Goal: Task Accomplishment & Management: Manage account settings

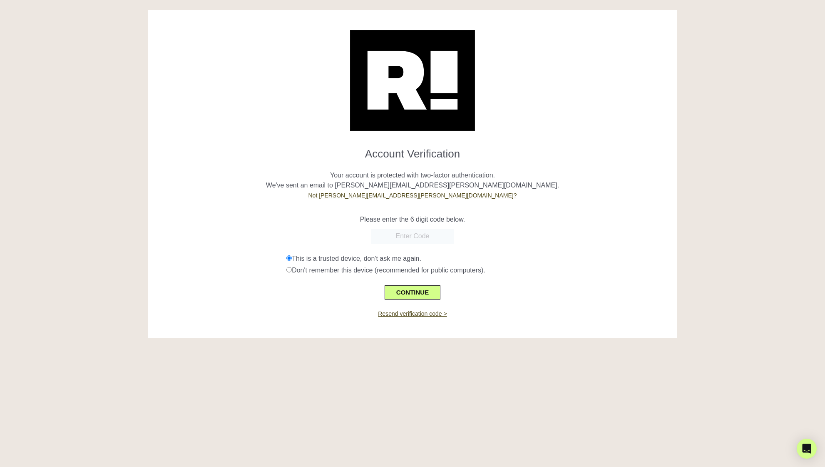
paste input "679470"
type input "679470"
click at [411, 294] on button "CONTINUE" at bounding box center [413, 292] width 56 height 14
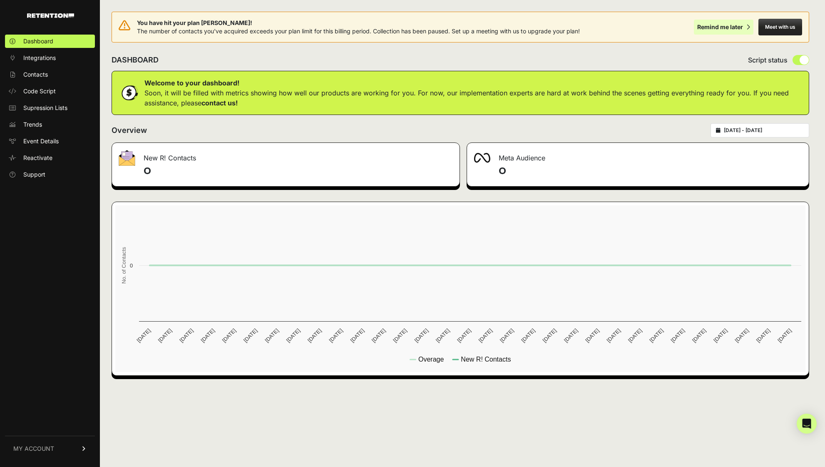
click at [729, 25] on div "Remind me later" at bounding box center [720, 27] width 46 height 8
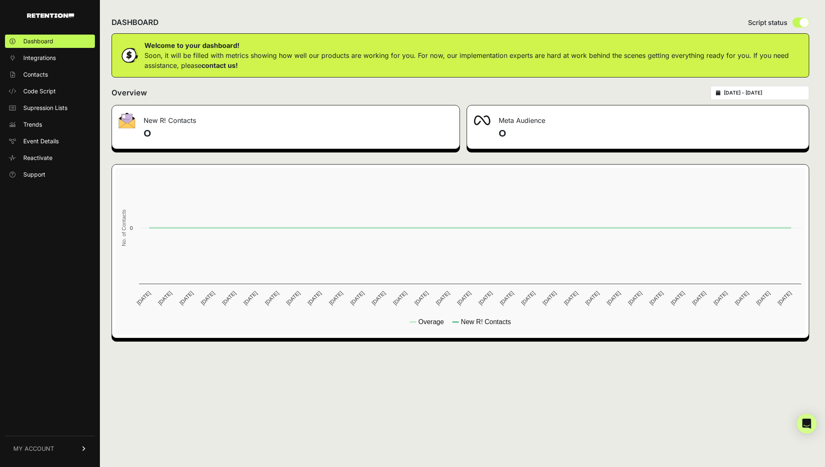
click at [43, 453] on link "MY ACCOUNT" at bounding box center [50, 448] width 90 height 25
click at [62, 368] on span "Account Details" at bounding box center [44, 371] width 43 height 8
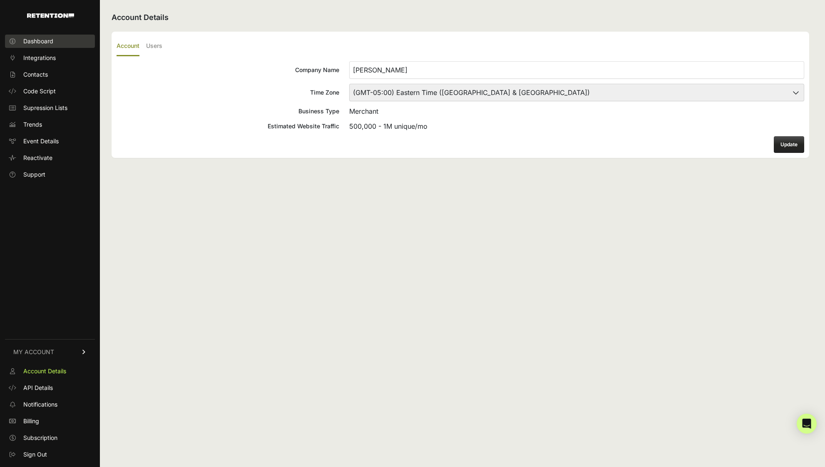
click at [50, 44] on span "Dashboard" at bounding box center [38, 41] width 30 height 8
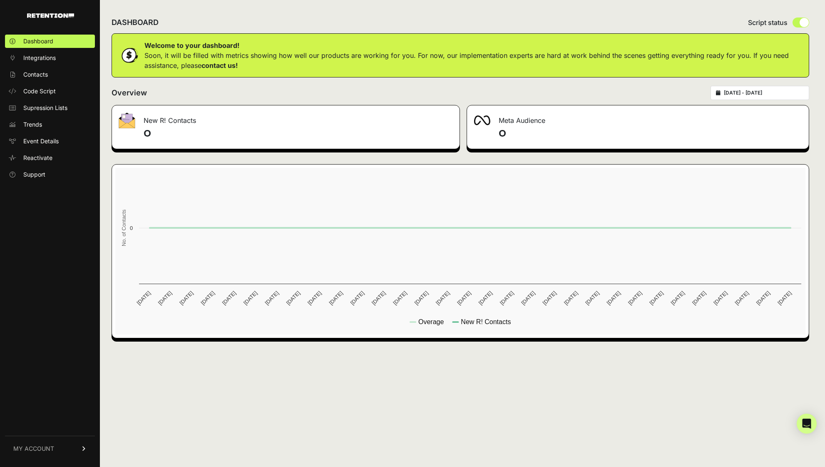
click at [40, 448] on span "MY ACCOUNT" at bounding box center [33, 448] width 41 height 8
click at [60, 372] on span "Account Details" at bounding box center [44, 371] width 43 height 8
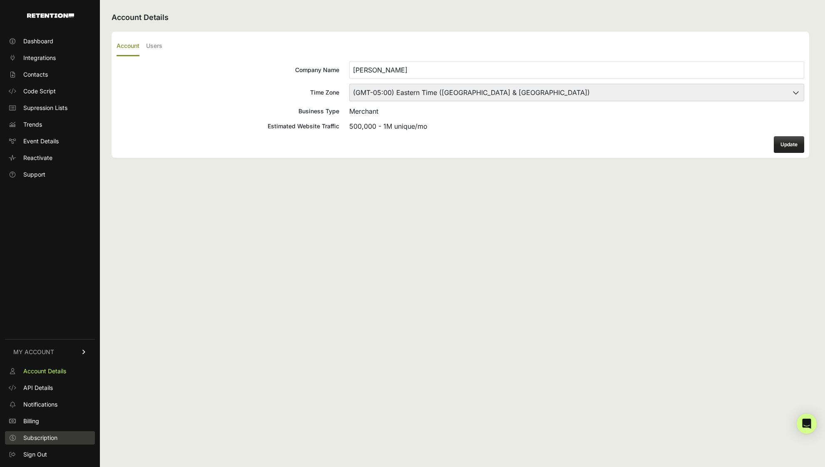
click at [49, 433] on span "Subscription" at bounding box center [40, 437] width 34 height 8
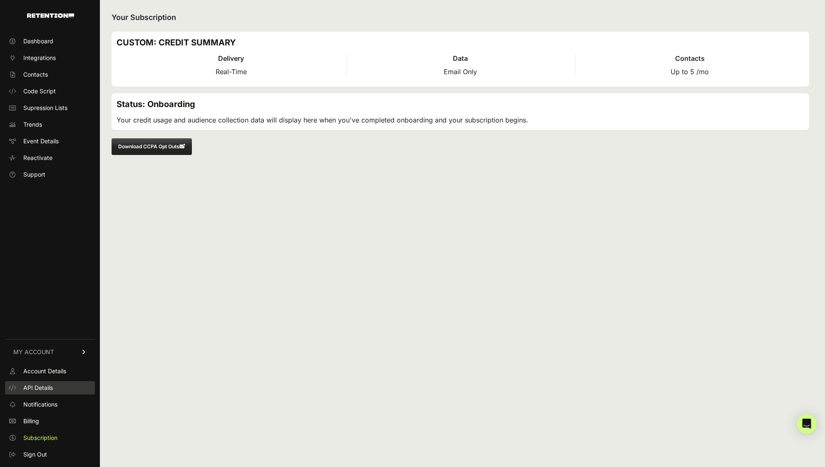
click at [50, 386] on span "API Details" at bounding box center [38, 387] width 30 height 8
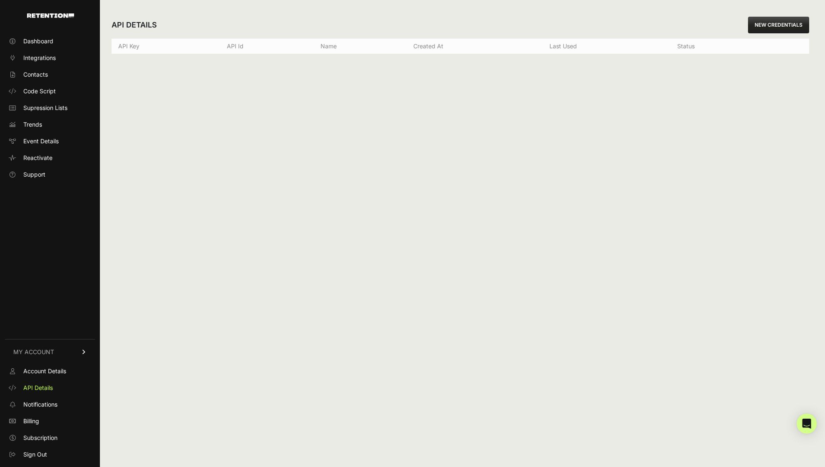
click at [209, 169] on div "API DETAILS NEW CREDENTIALS API Key API Id Name Created at Last used Status Cre…" at bounding box center [460, 233] width 721 height 467
